Goal: Navigation & Orientation: Find specific page/section

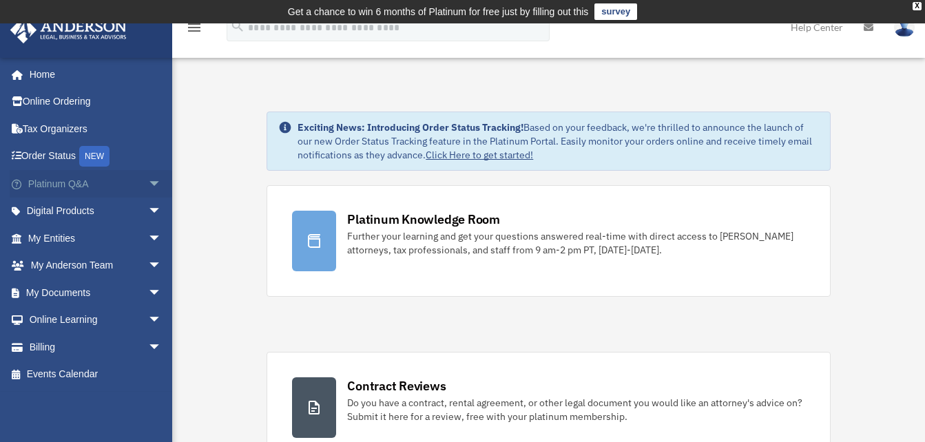
click at [81, 185] on link "Platinum Q&A arrow_drop_down" at bounding box center [96, 184] width 173 height 28
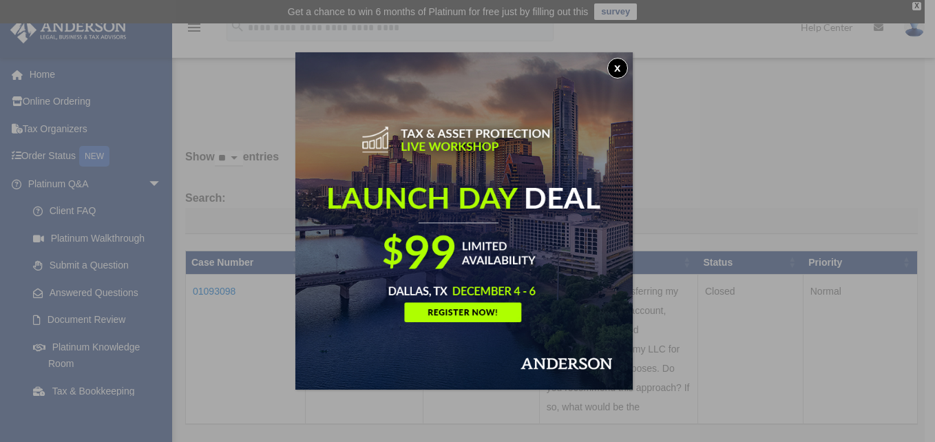
click at [616, 60] on button "x" at bounding box center [618, 68] width 21 height 21
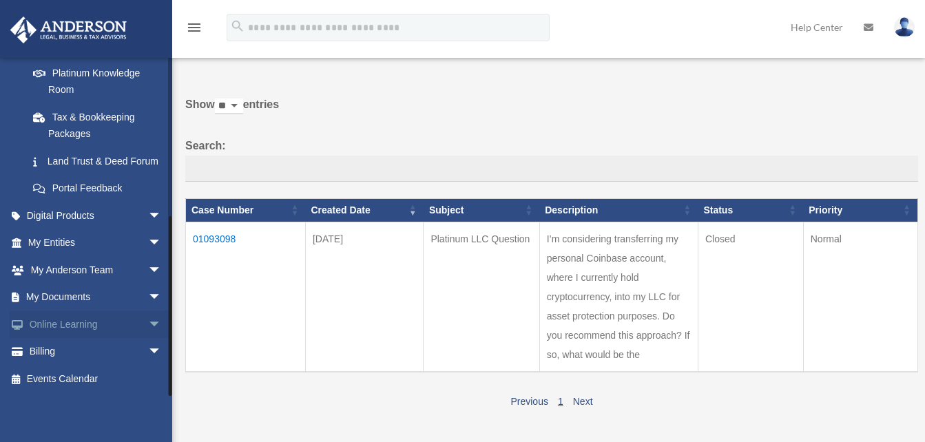
scroll to position [47, 0]
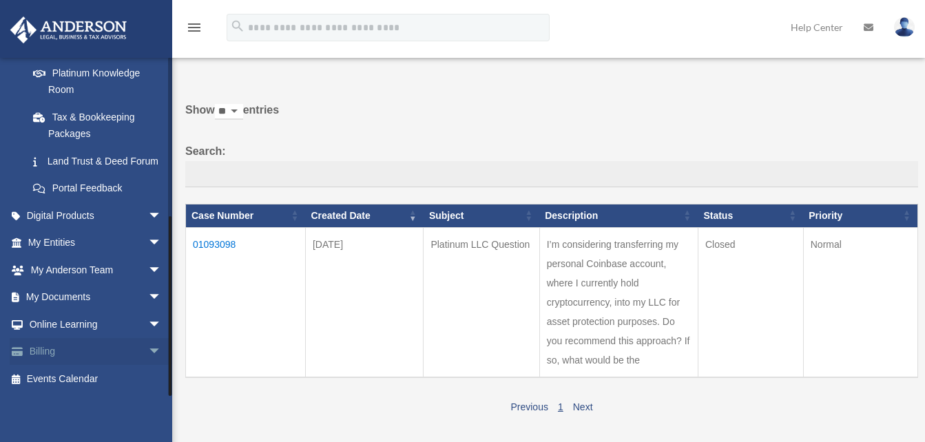
click at [60, 357] on link "Billing arrow_drop_down" at bounding box center [96, 352] width 173 height 28
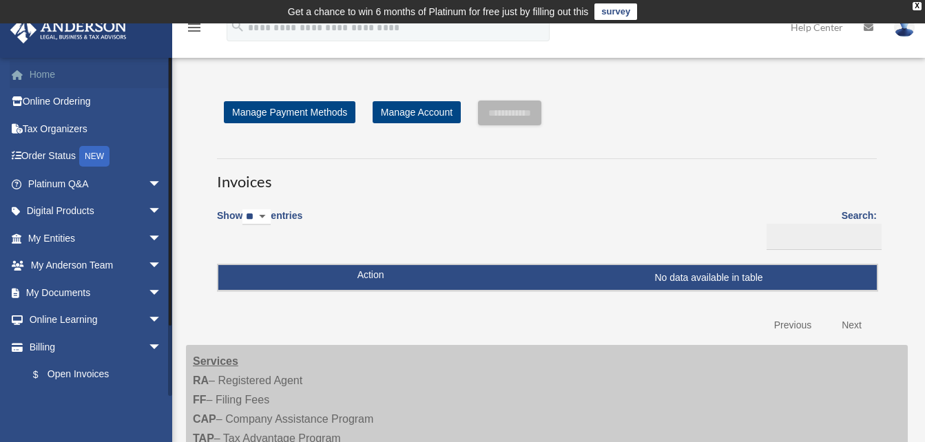
click at [43, 68] on link "Home" at bounding box center [96, 75] width 173 height 28
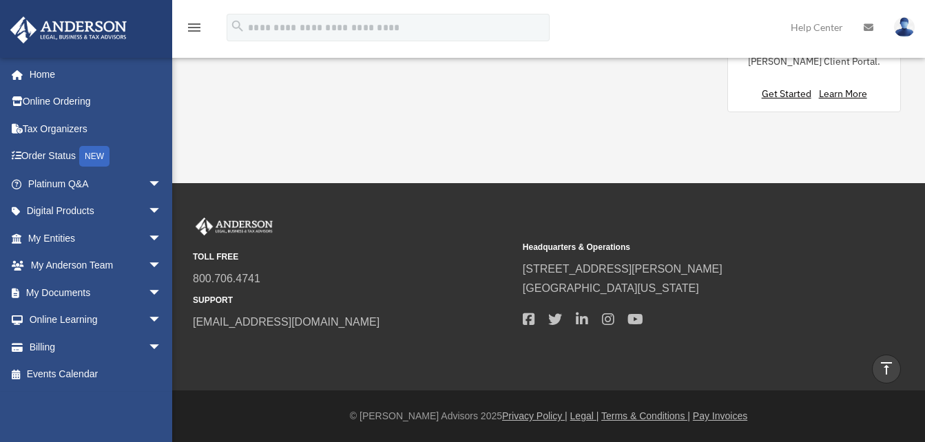
scroll to position [1526, 0]
